Goal: Transaction & Acquisition: Obtain resource

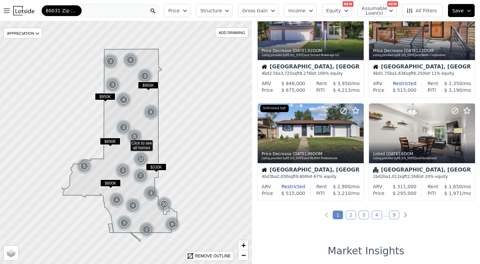
scroll to position [452, 0]
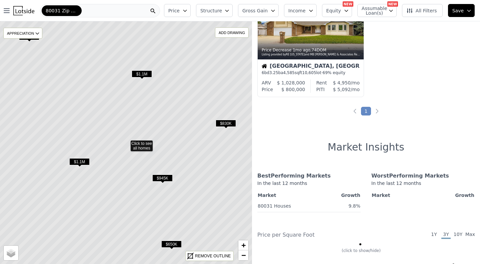
click at [145, 72] on span "$1.1M" at bounding box center [142, 73] width 20 height 7
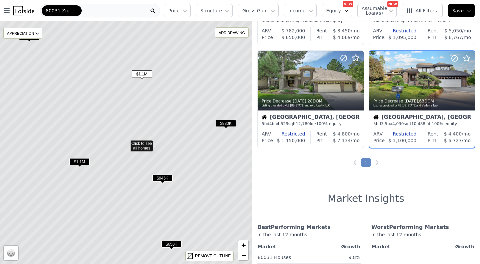
scroll to position [197, 0]
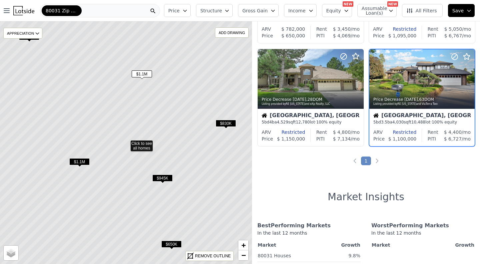
click at [139, 144] on icon at bounding box center [126, 142] width 304 height 292
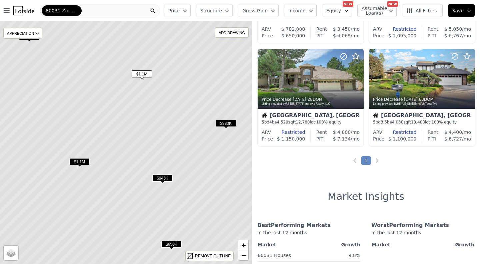
click at [164, 176] on span "$945K" at bounding box center [162, 177] width 20 height 7
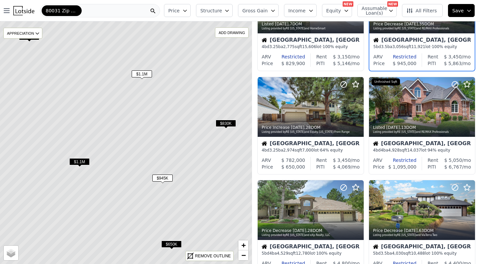
scroll to position [65, 0]
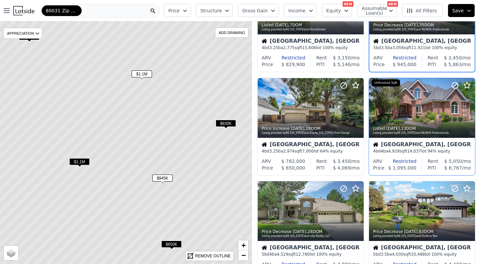
click at [424, 110] on div at bounding box center [422, 108] width 106 height 60
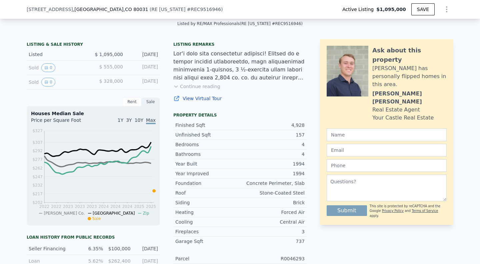
scroll to position [150, 0]
click at [195, 102] on link "View Virtual Tour" at bounding box center [239, 99] width 133 height 7
